Goal: Transaction & Acquisition: Purchase product/service

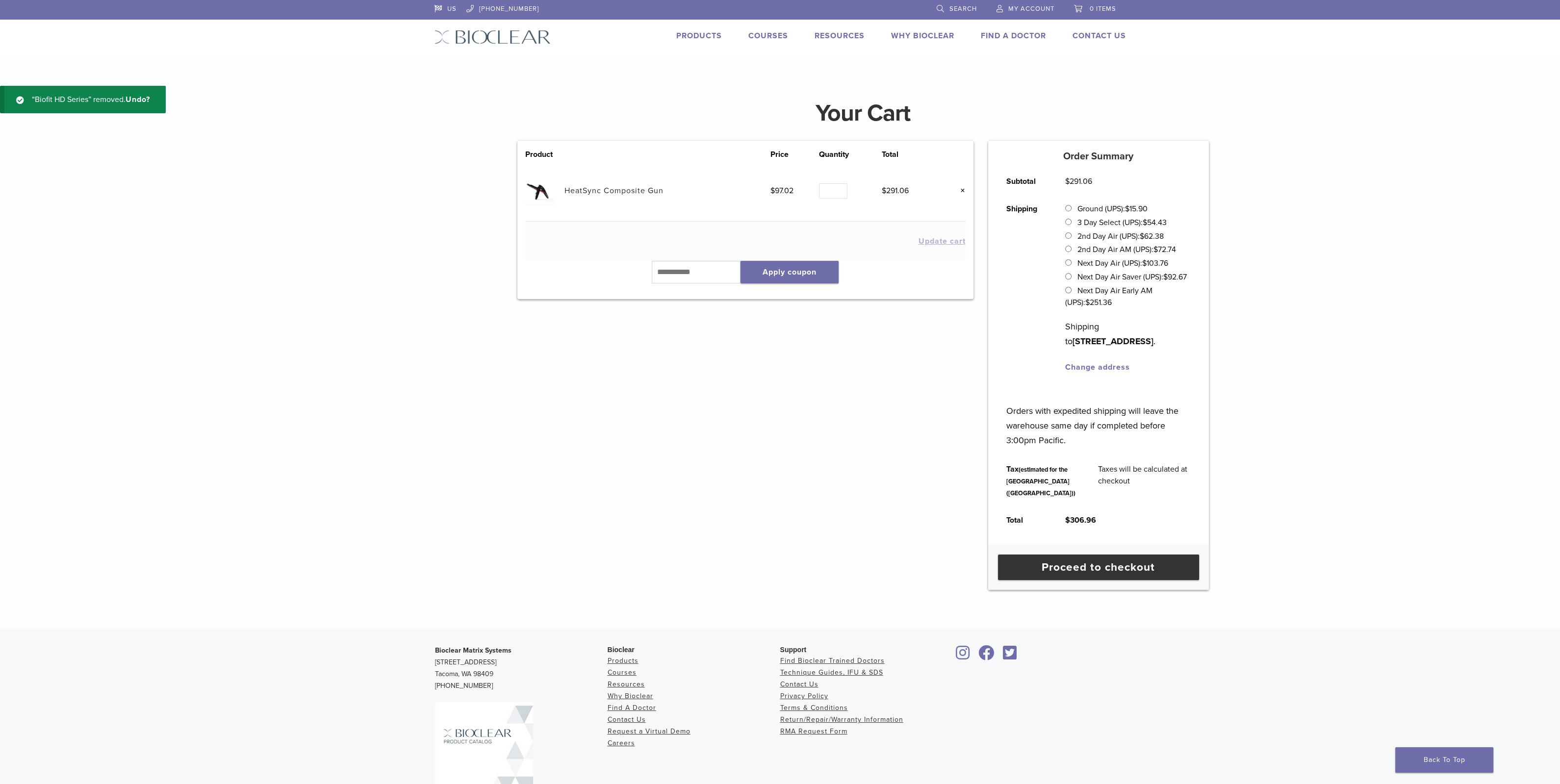
click at [711, 37] on link "Products" at bounding box center [699, 35] width 46 height 10
click at [693, 34] on link "Products" at bounding box center [699, 35] width 46 height 10
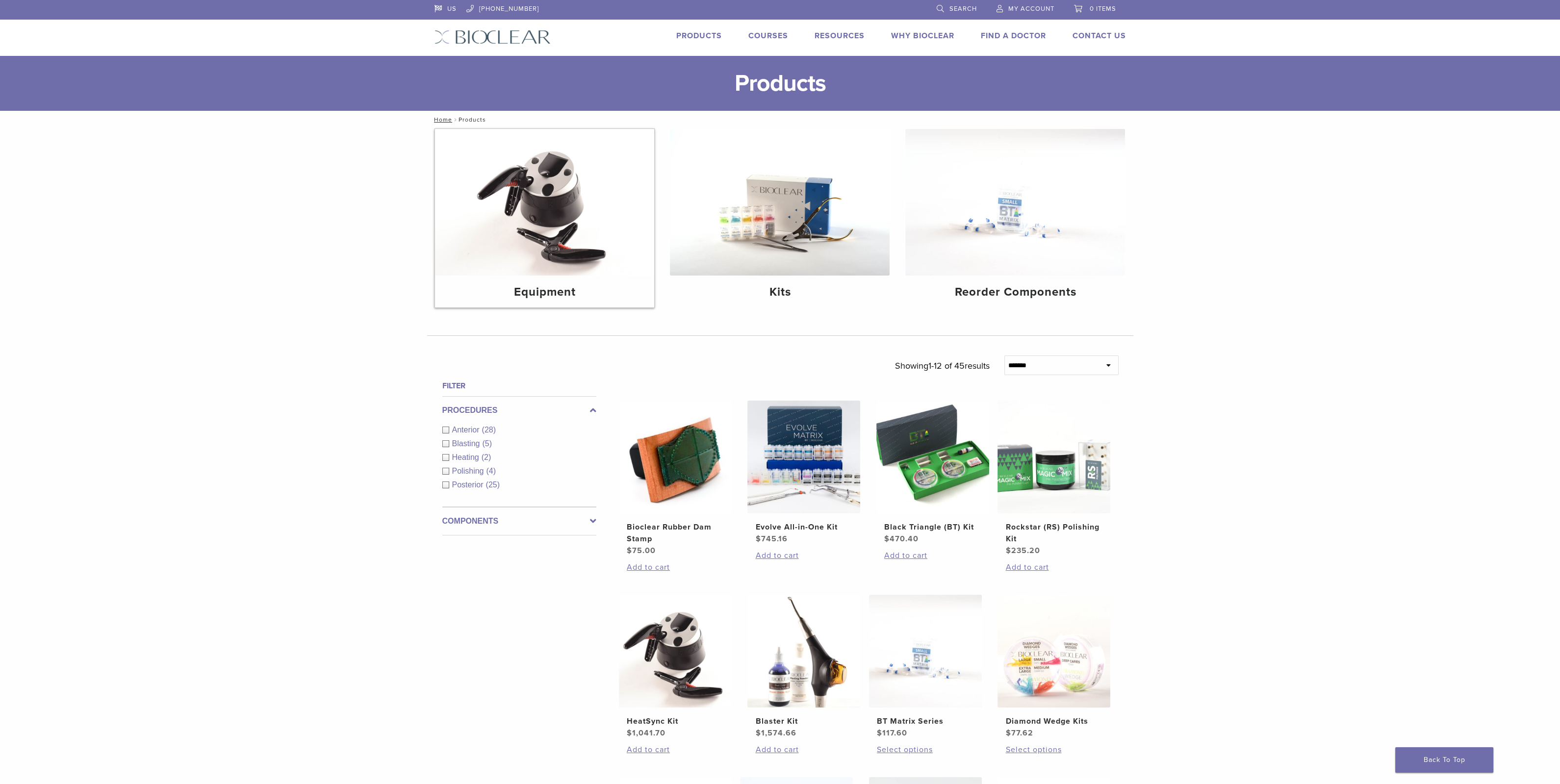
click at [546, 199] on img at bounding box center [545, 202] width 220 height 147
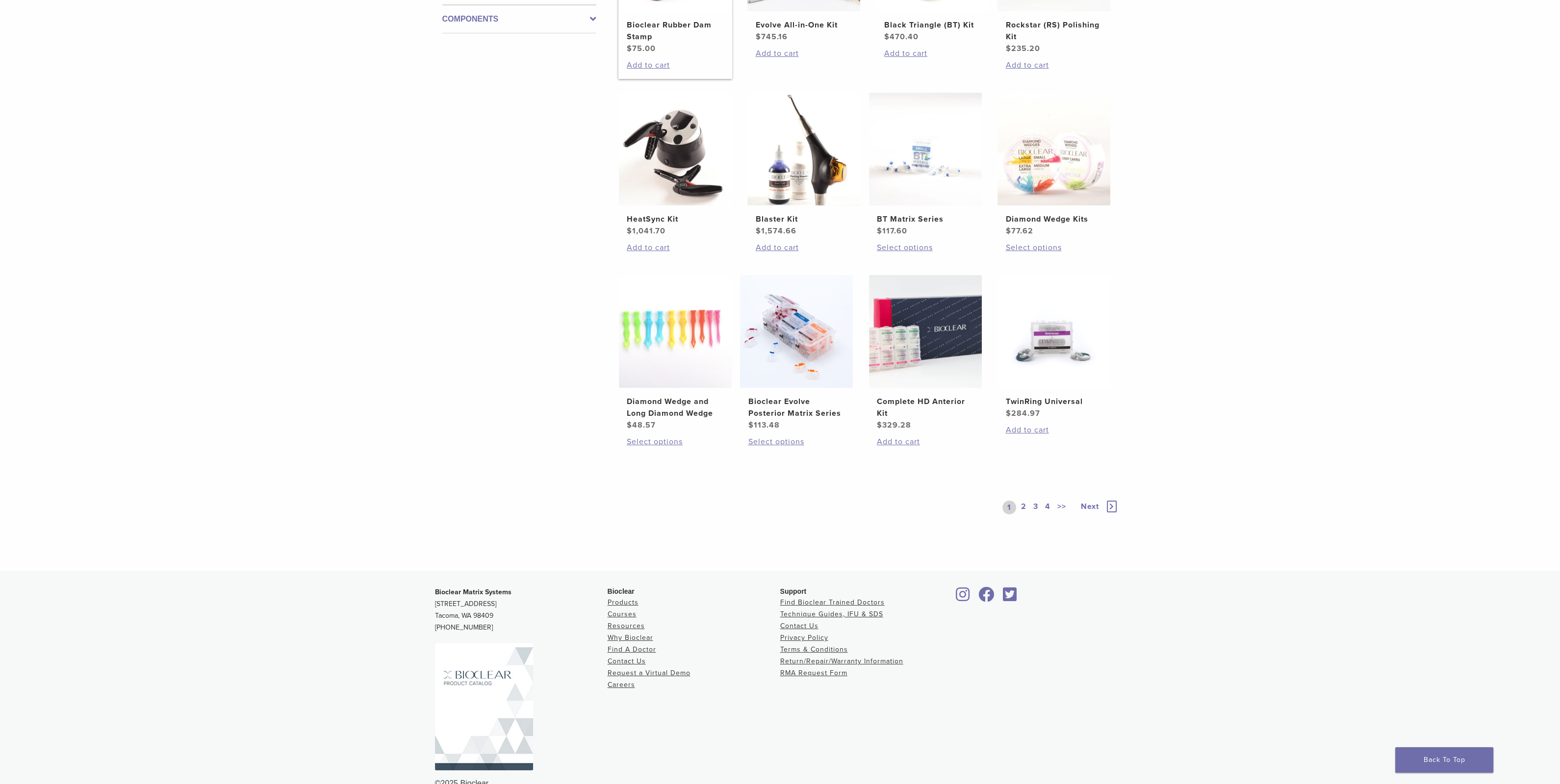
scroll to position [523, 0]
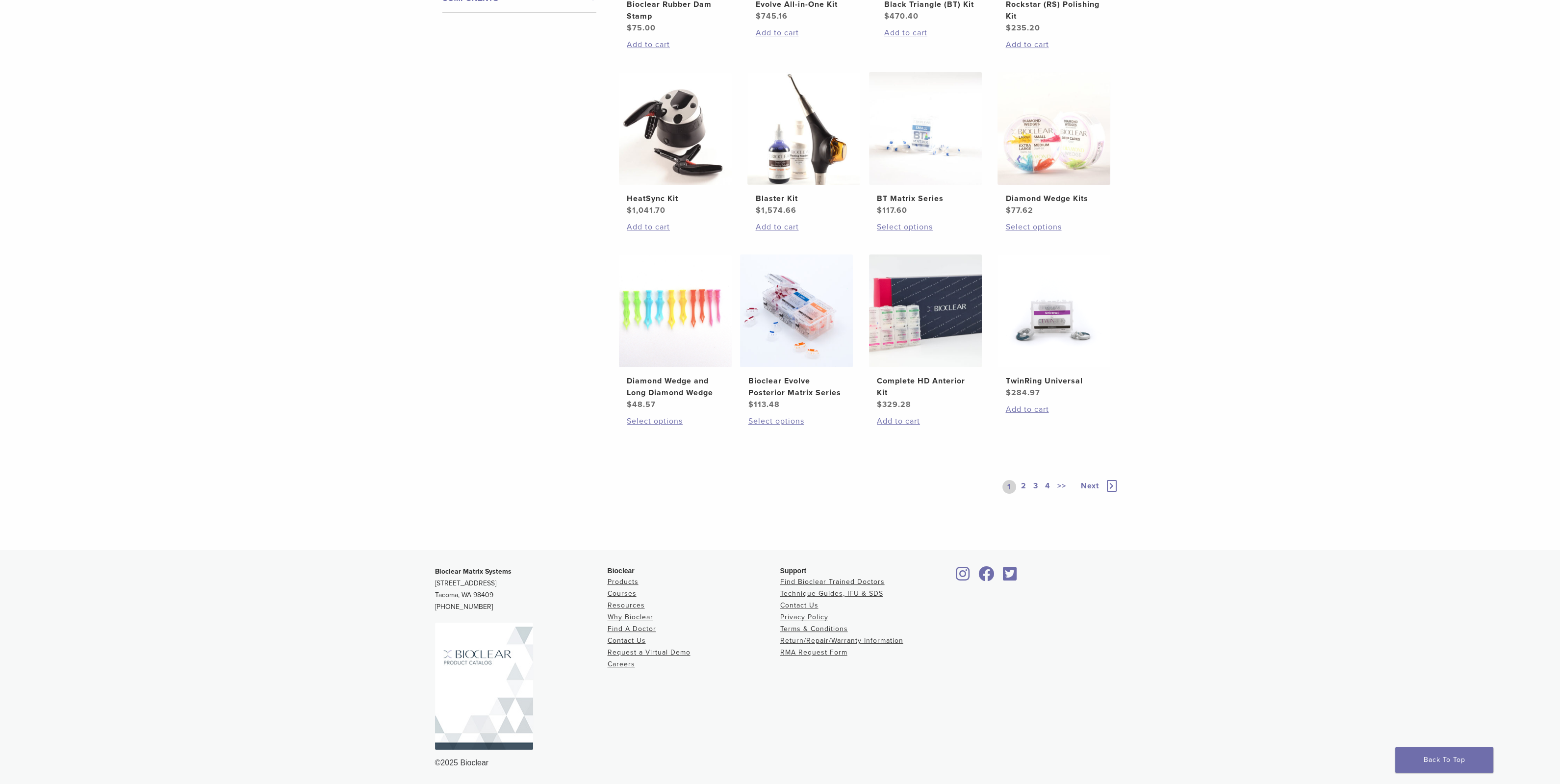
click at [1025, 485] on link "2" at bounding box center [1024, 487] width 9 height 14
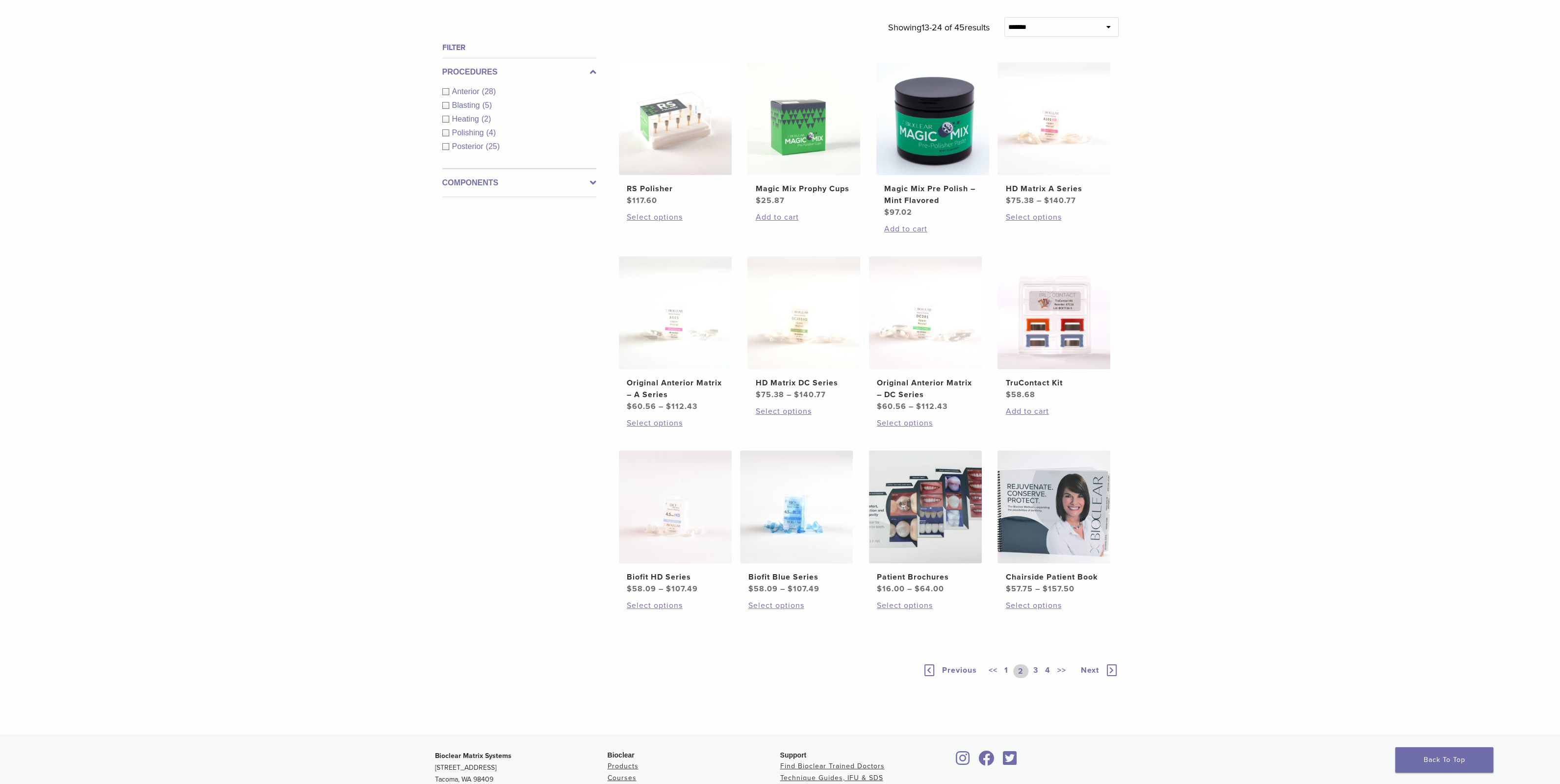
scroll to position [216, 0]
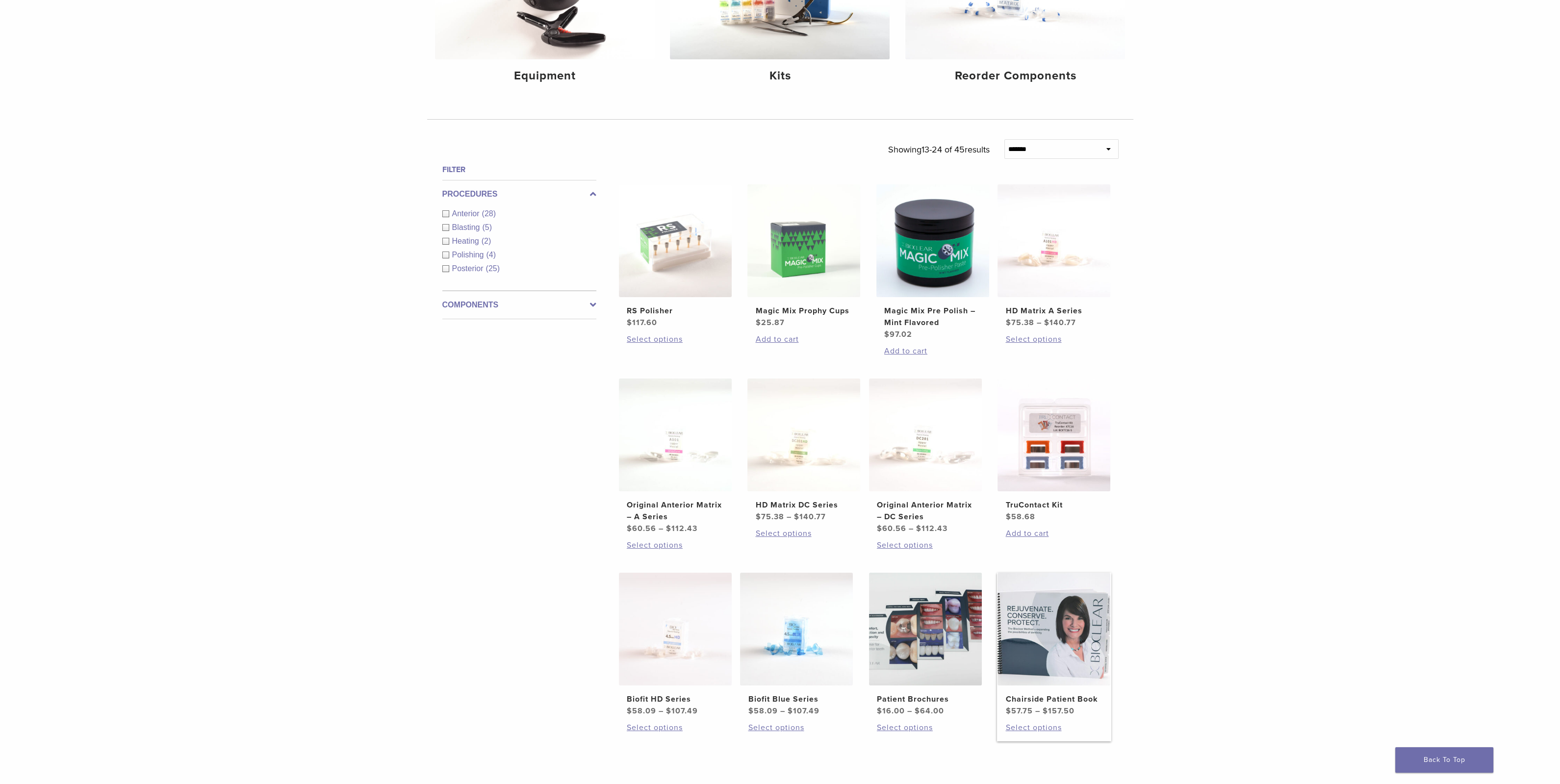
click at [1054, 626] on img at bounding box center [1053, 629] width 113 height 113
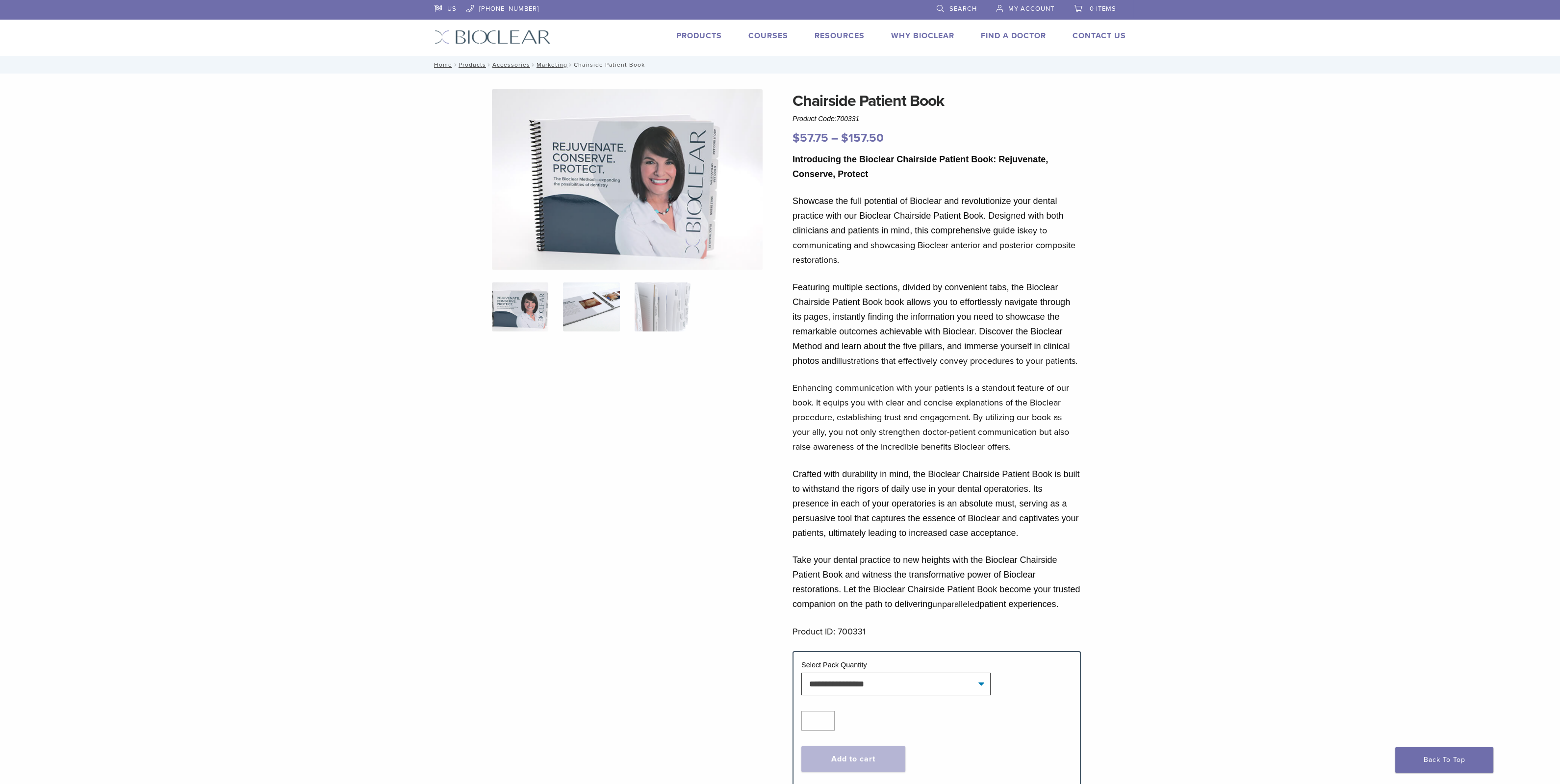
click at [594, 300] on img at bounding box center [591, 307] width 57 height 49
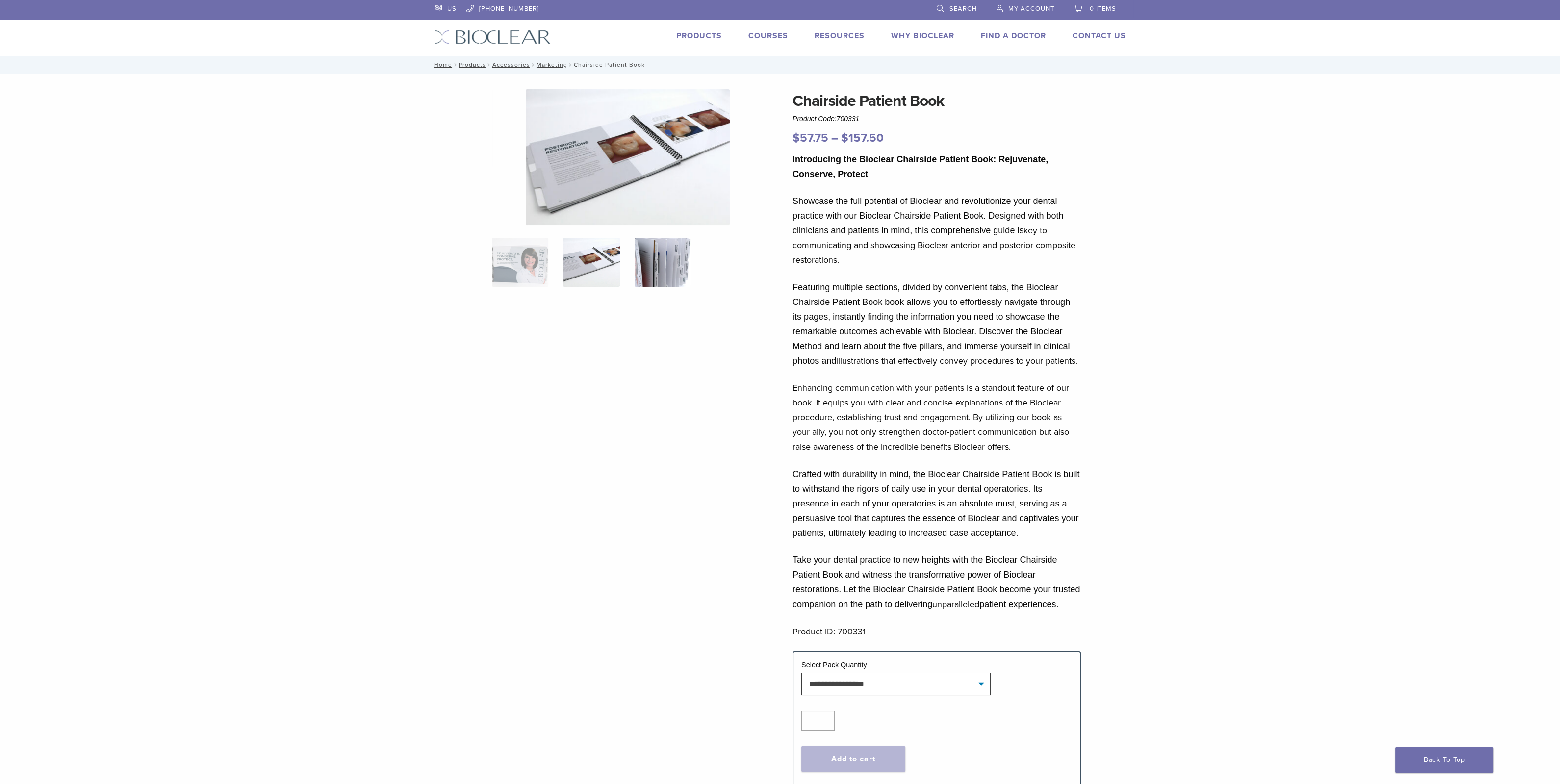
click at [657, 265] on img at bounding box center [663, 262] width 57 height 49
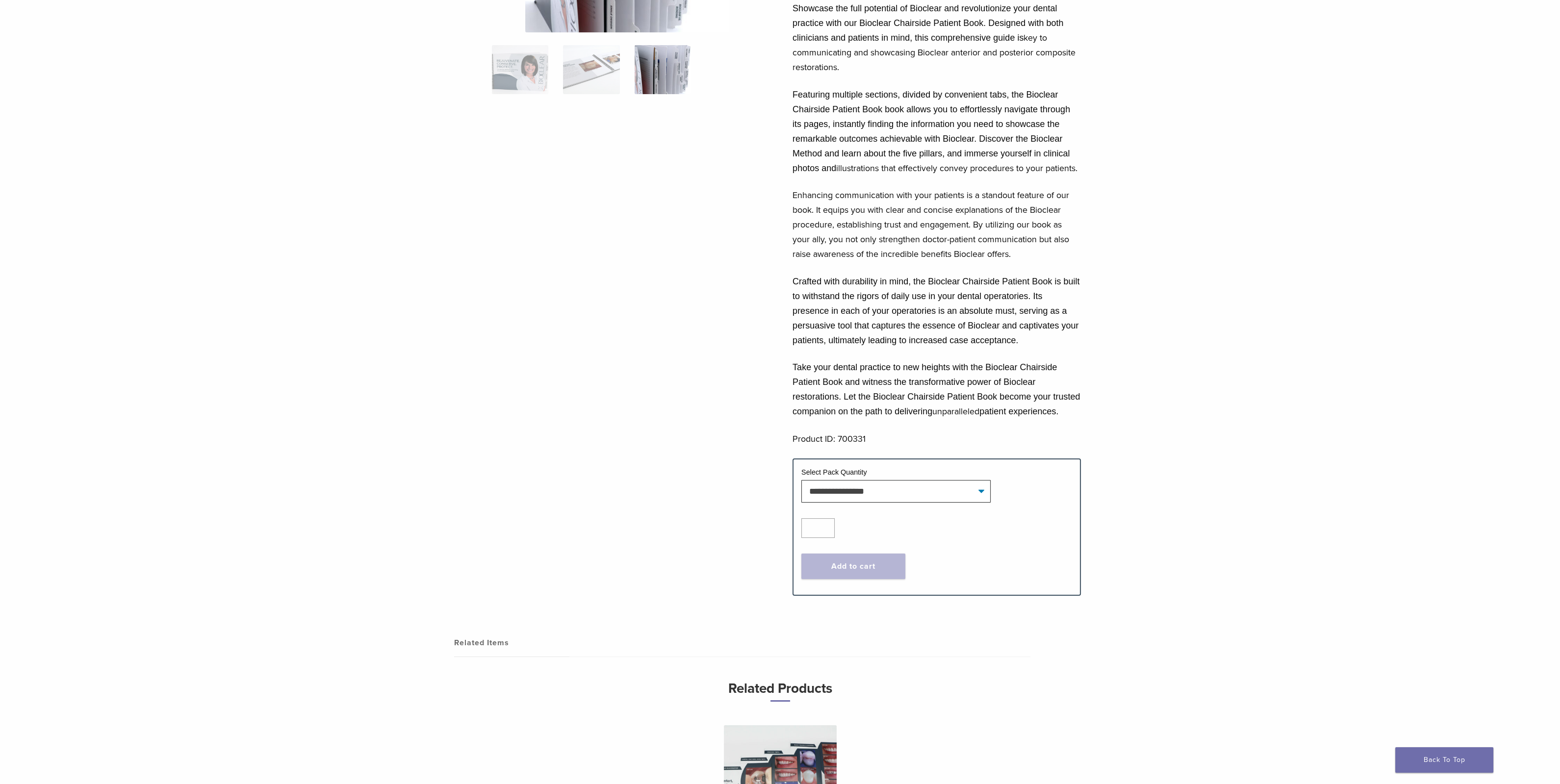
scroll to position [245, 0]
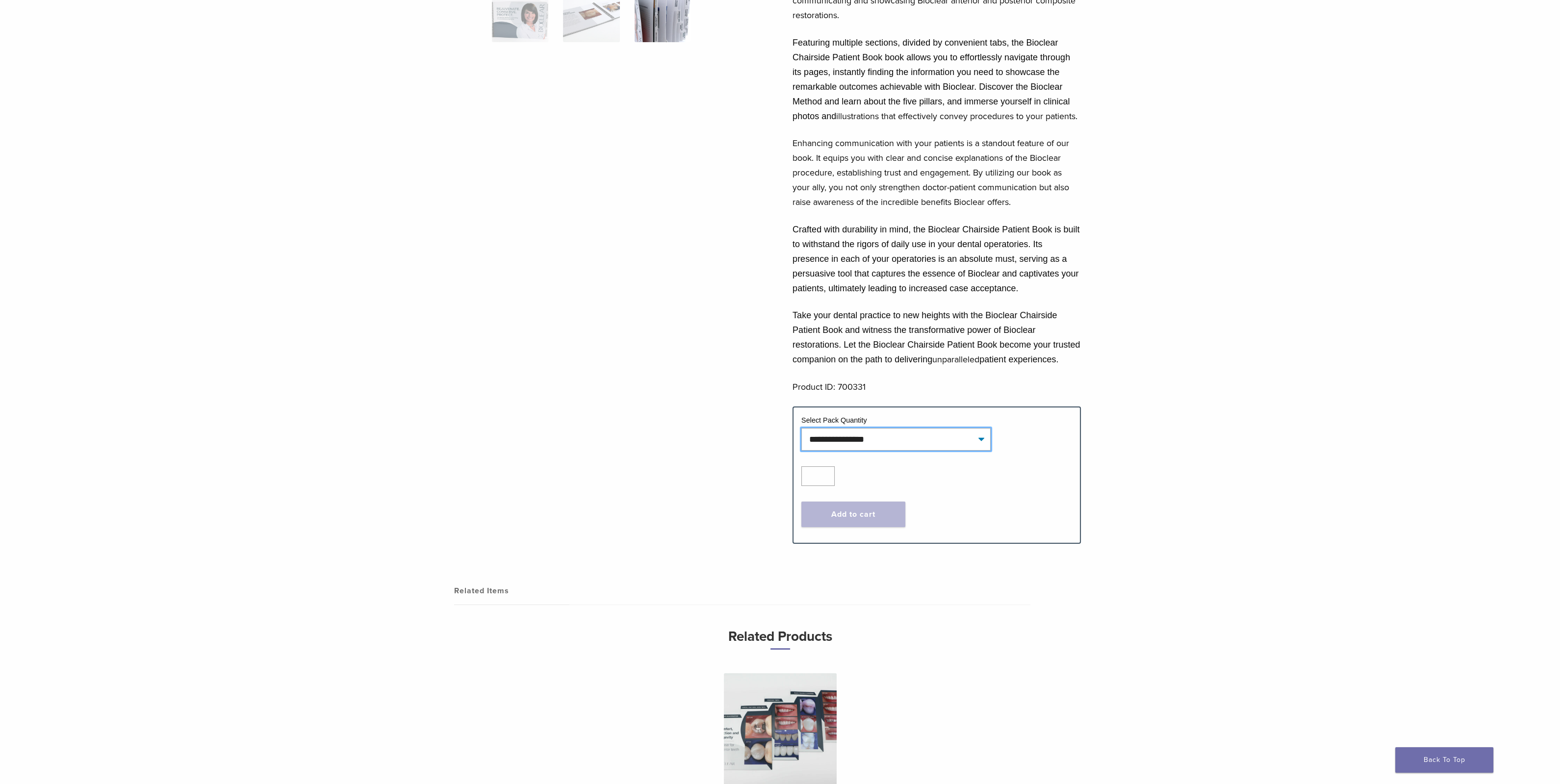
click at [906, 445] on select "**********" at bounding box center [896, 439] width 189 height 23
click at [596, 407] on div at bounding box center [627, 186] width 270 height 683
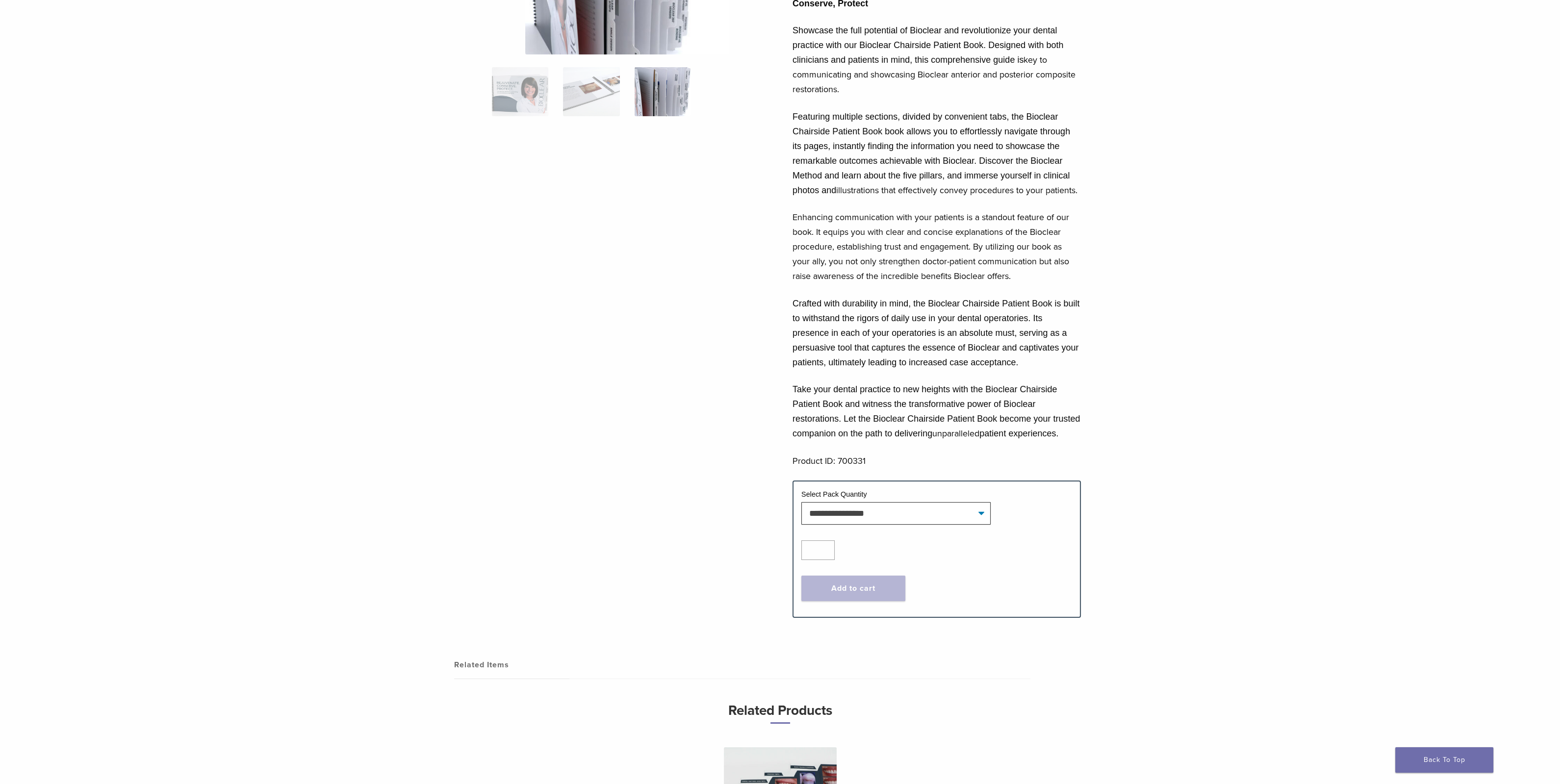
scroll to position [0, 0]
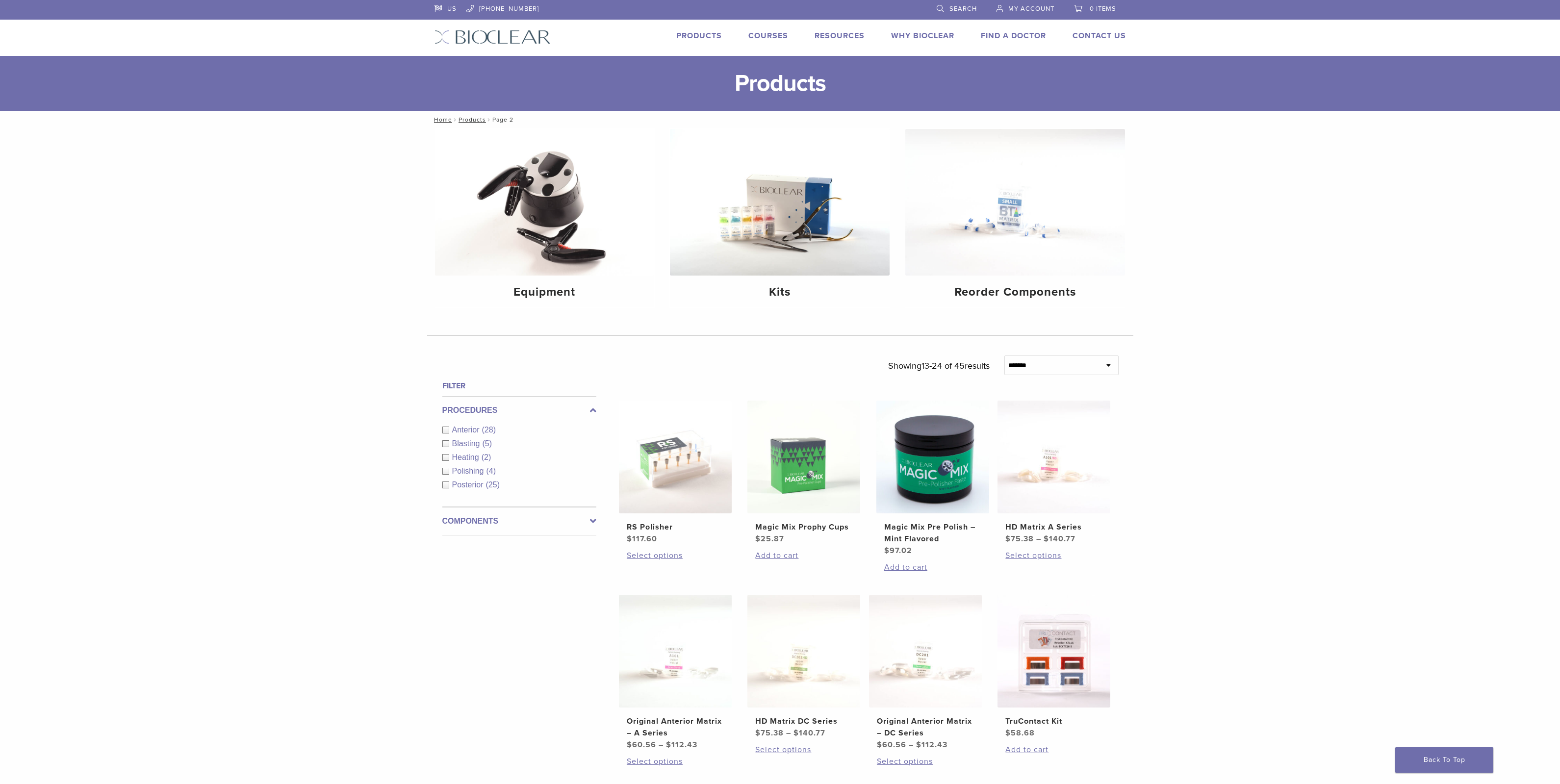
scroll to position [216, 0]
